Goal: Task Accomplishment & Management: Manage account settings

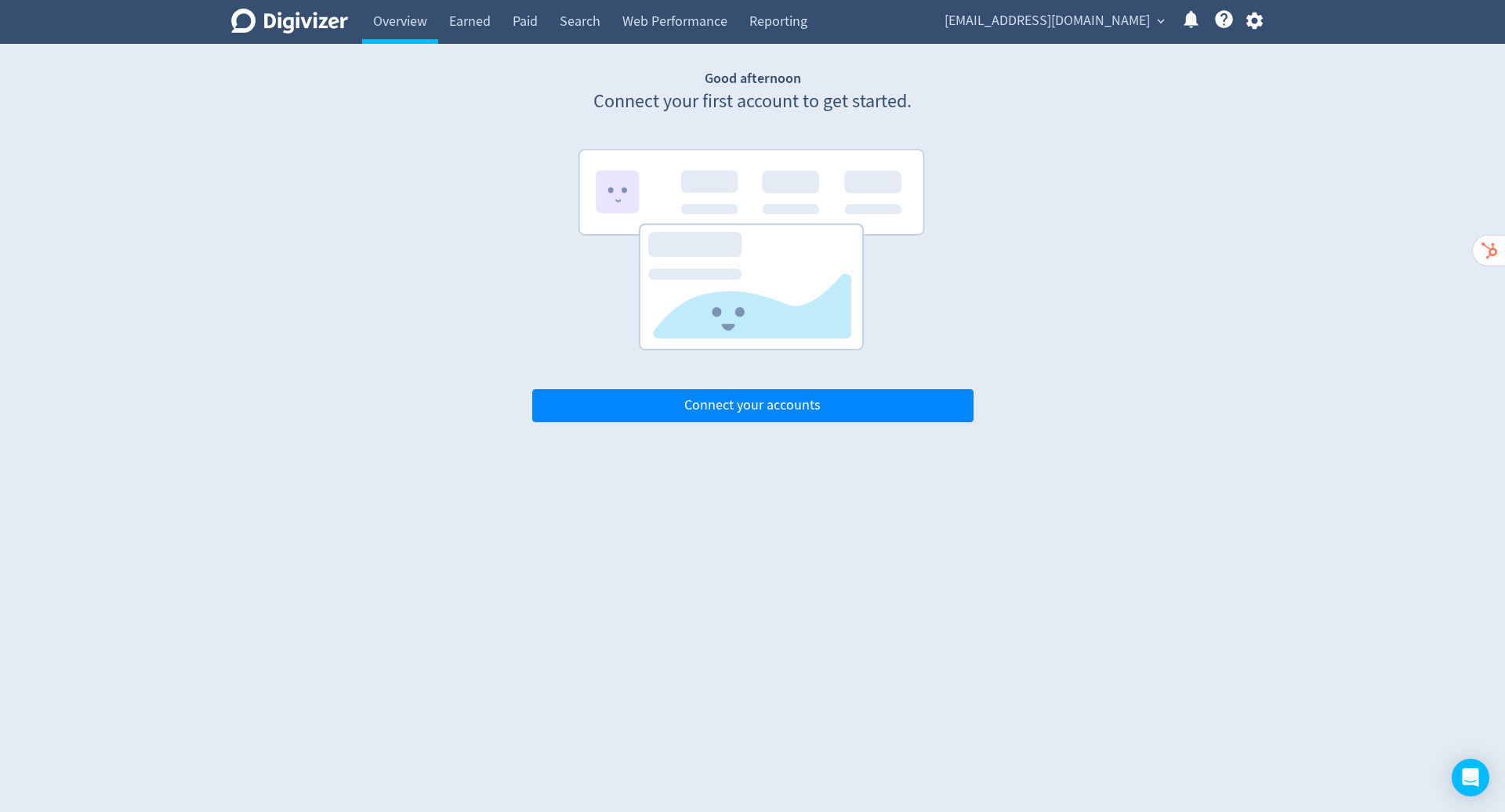
click at [1254, 27] on icon "button" at bounding box center [1254, 21] width 17 height 17
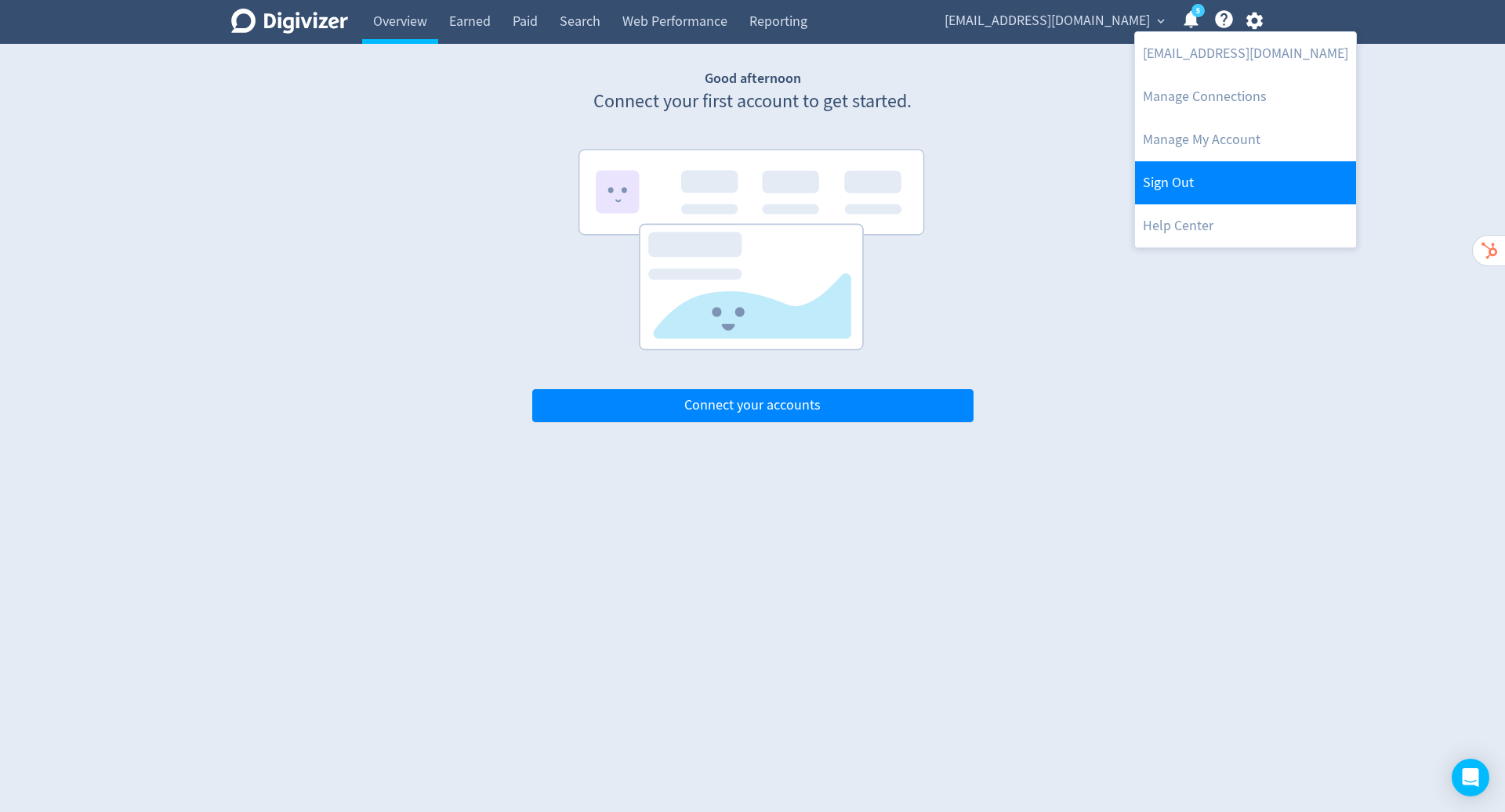
click at [1200, 187] on link "Sign Out" at bounding box center [1245, 183] width 221 height 43
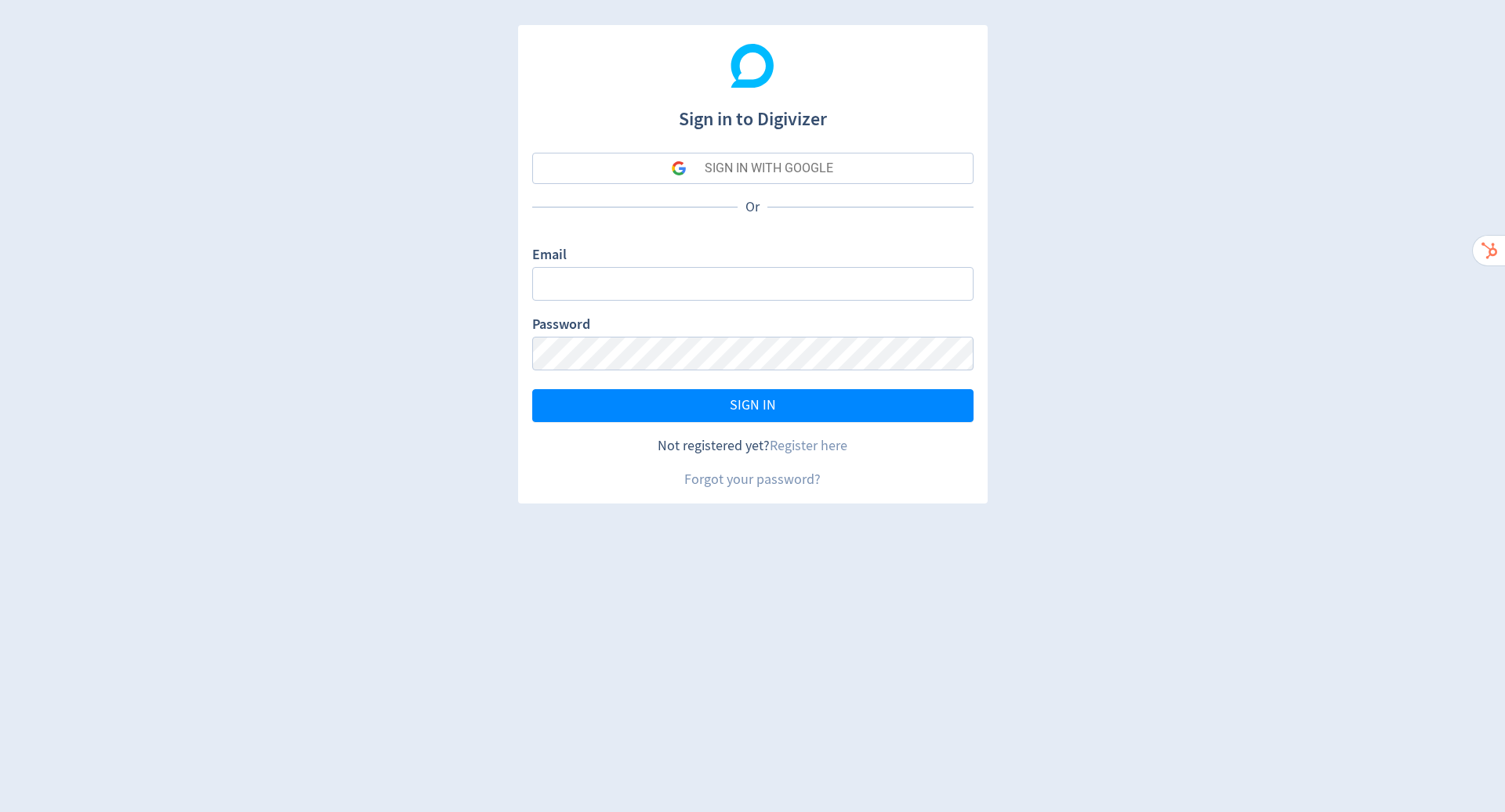
click at [821, 304] on form "Email Password SIGN IN" at bounding box center [752, 333] width 441 height 177
click at [843, 283] on input "Email" at bounding box center [752, 284] width 441 height 34
click at [0, 812] on com-1password-button at bounding box center [0, 812] width 0 height 0
click at [862, 293] on input "Email" at bounding box center [752, 284] width 441 height 34
click at [0, 812] on com-1password-button at bounding box center [0, 812] width 0 height 0
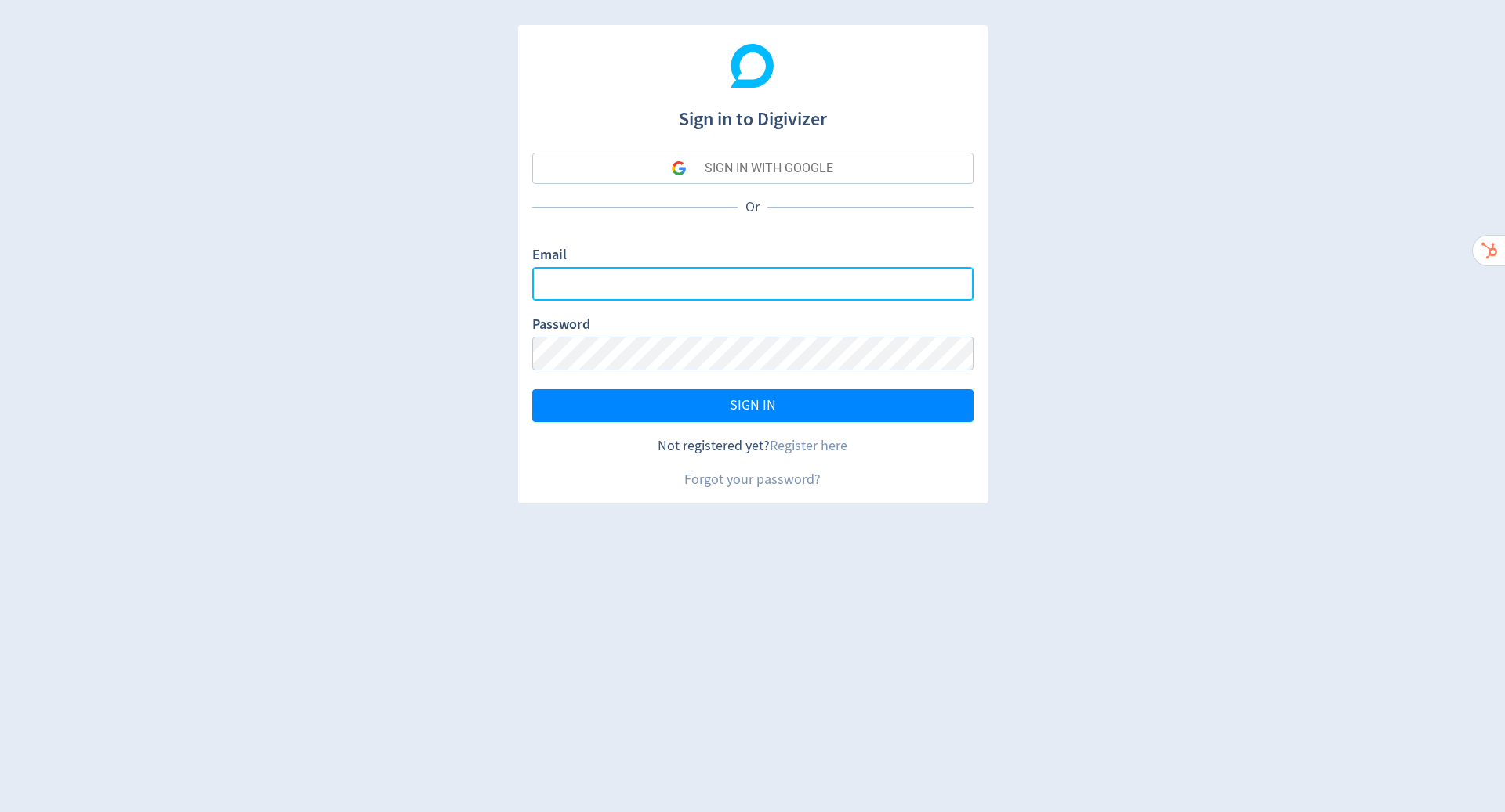
type input "[PERSON_NAME][EMAIL_ADDRESS][PERSON_NAME][DOMAIN_NAME]"
